Goal: Task Accomplishment & Management: Use online tool/utility

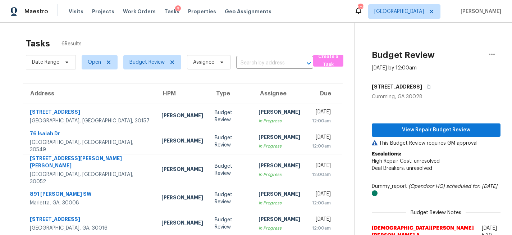
scroll to position [26, 0]
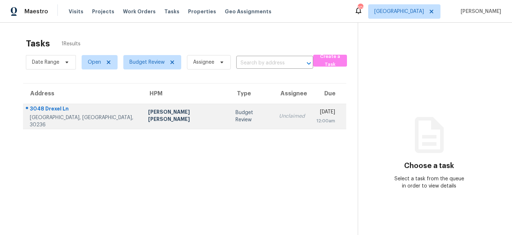
click at [89, 114] on div "3048 Drexel Ln" at bounding box center [83, 109] width 107 height 9
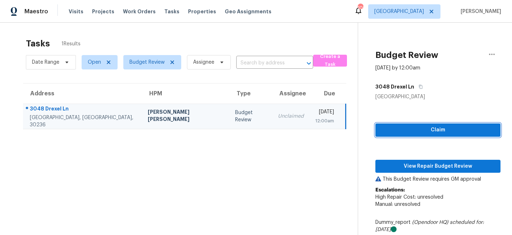
click at [427, 131] on span "Claim" at bounding box center [438, 130] width 114 height 9
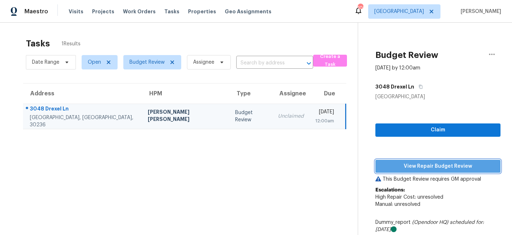
click at [419, 163] on span "View Repair Budget Review" at bounding box center [438, 166] width 114 height 9
